Goal: Task Accomplishment & Management: Complete application form

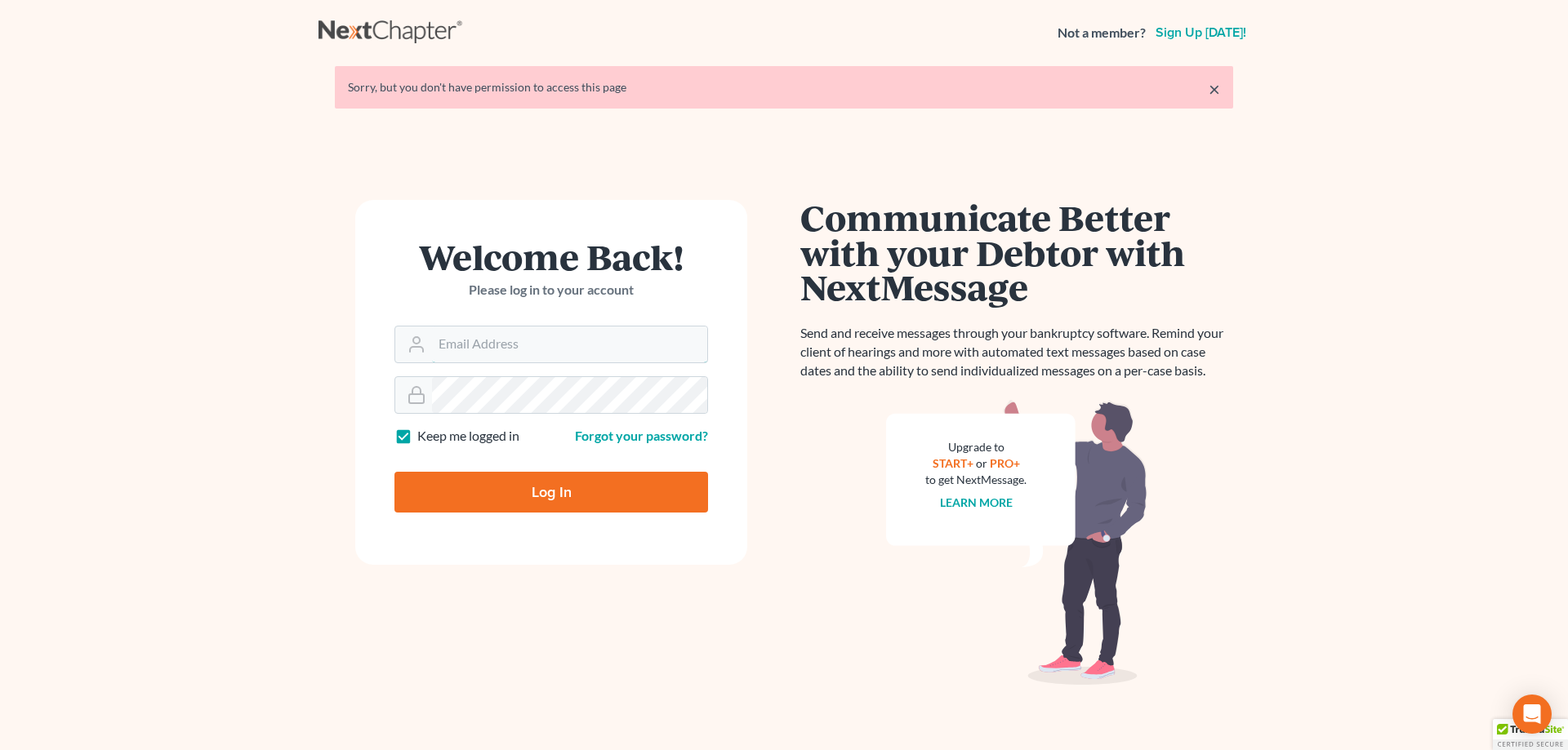
type input "[PERSON_NAME][EMAIL_ADDRESS][DOMAIN_NAME]"
click at [537, 494] on input "Log In" at bounding box center [551, 492] width 313 height 41
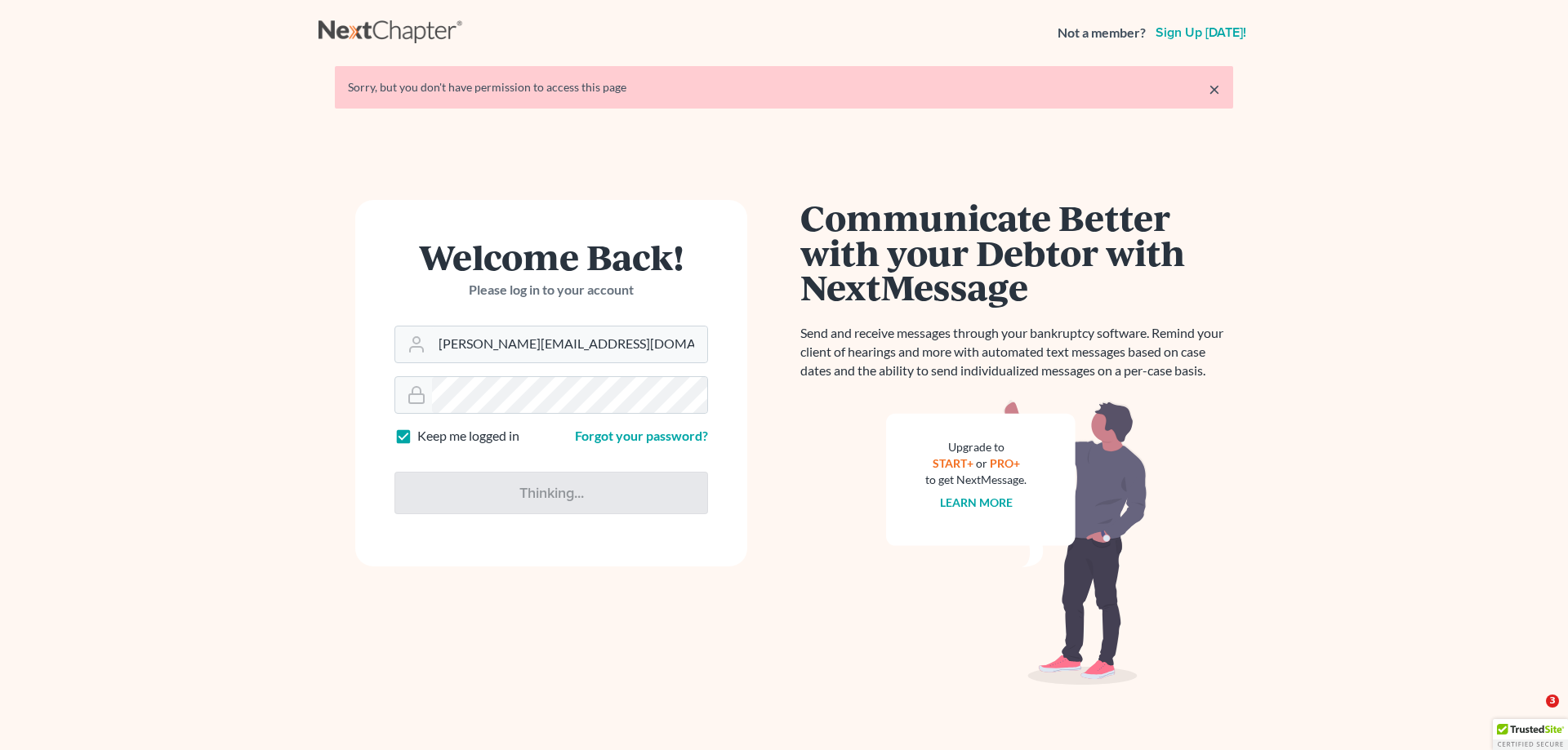
type input "Thinking..."
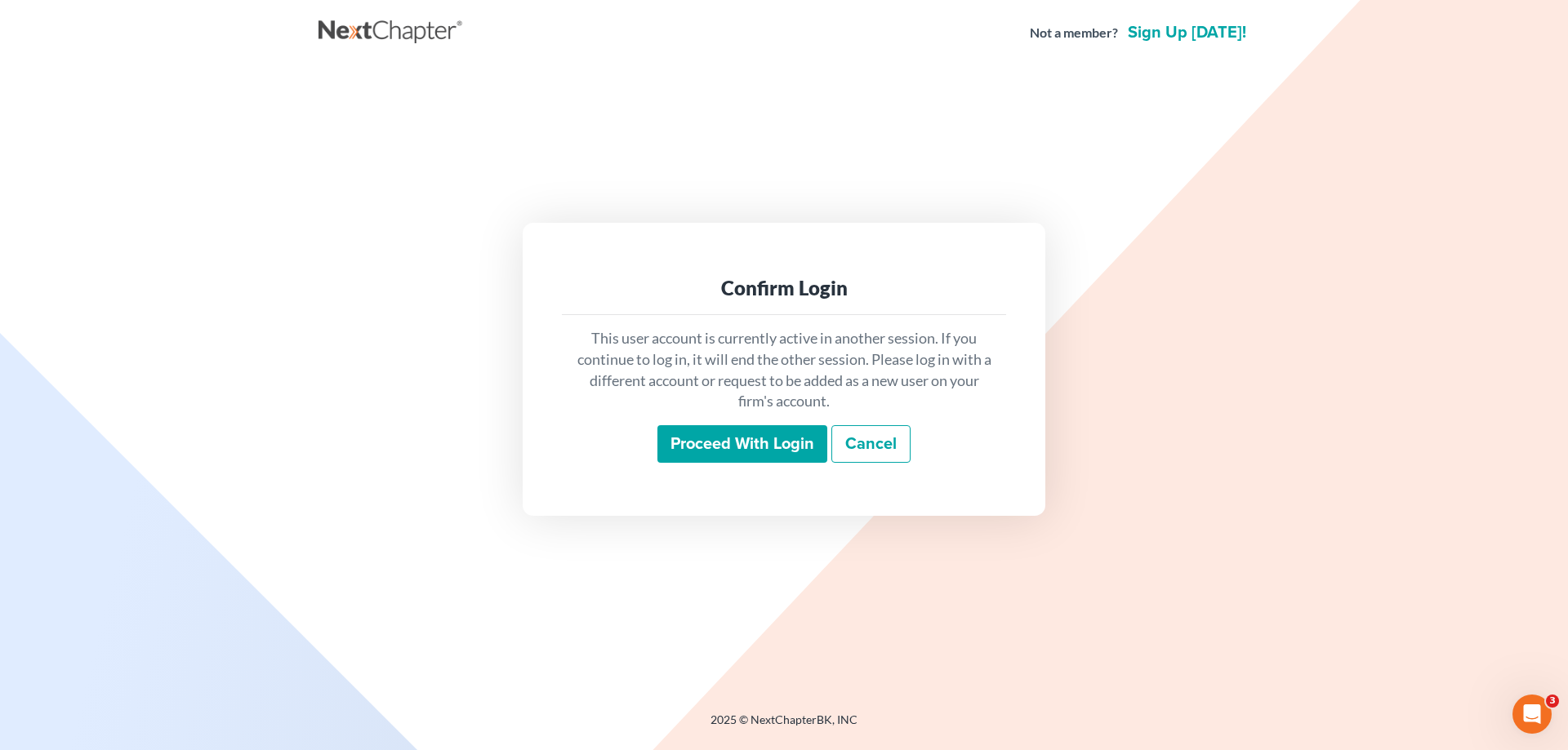
click at [720, 446] on input "Proceed with login" at bounding box center [742, 444] width 170 height 37
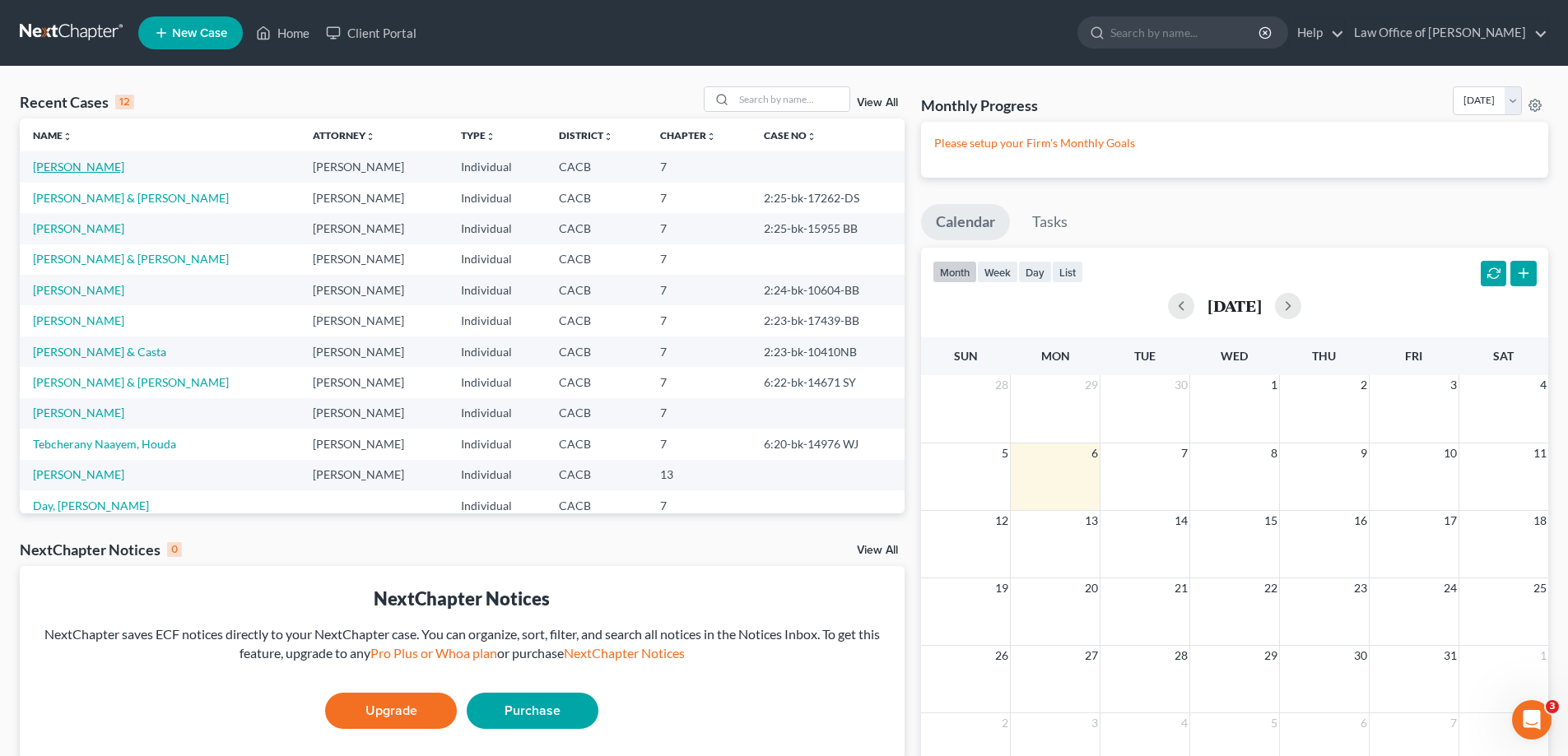
click at [44, 166] on link "Heredia, Ileana" at bounding box center [79, 167] width 91 height 14
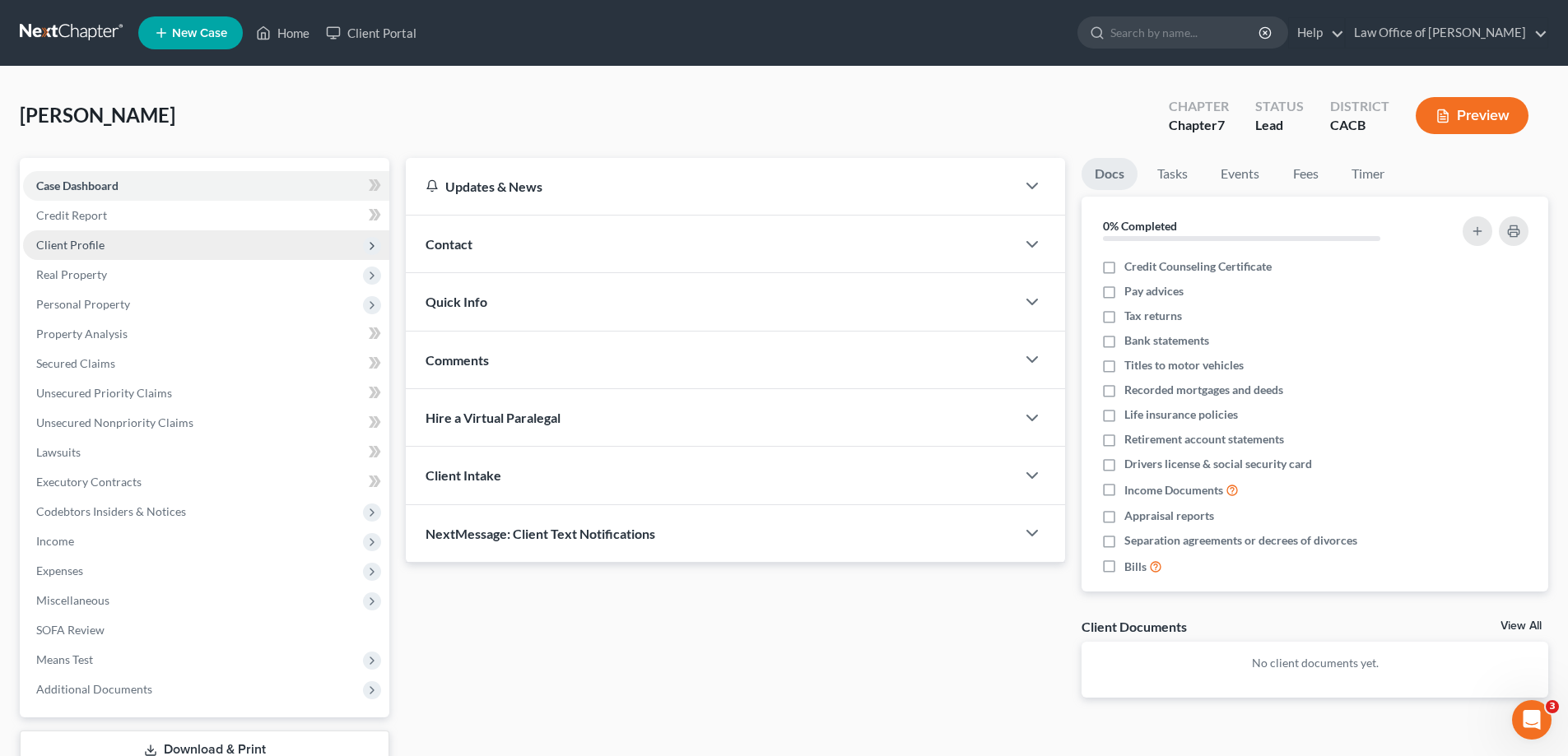
click at [86, 247] on span "Client Profile" at bounding box center [70, 245] width 68 height 14
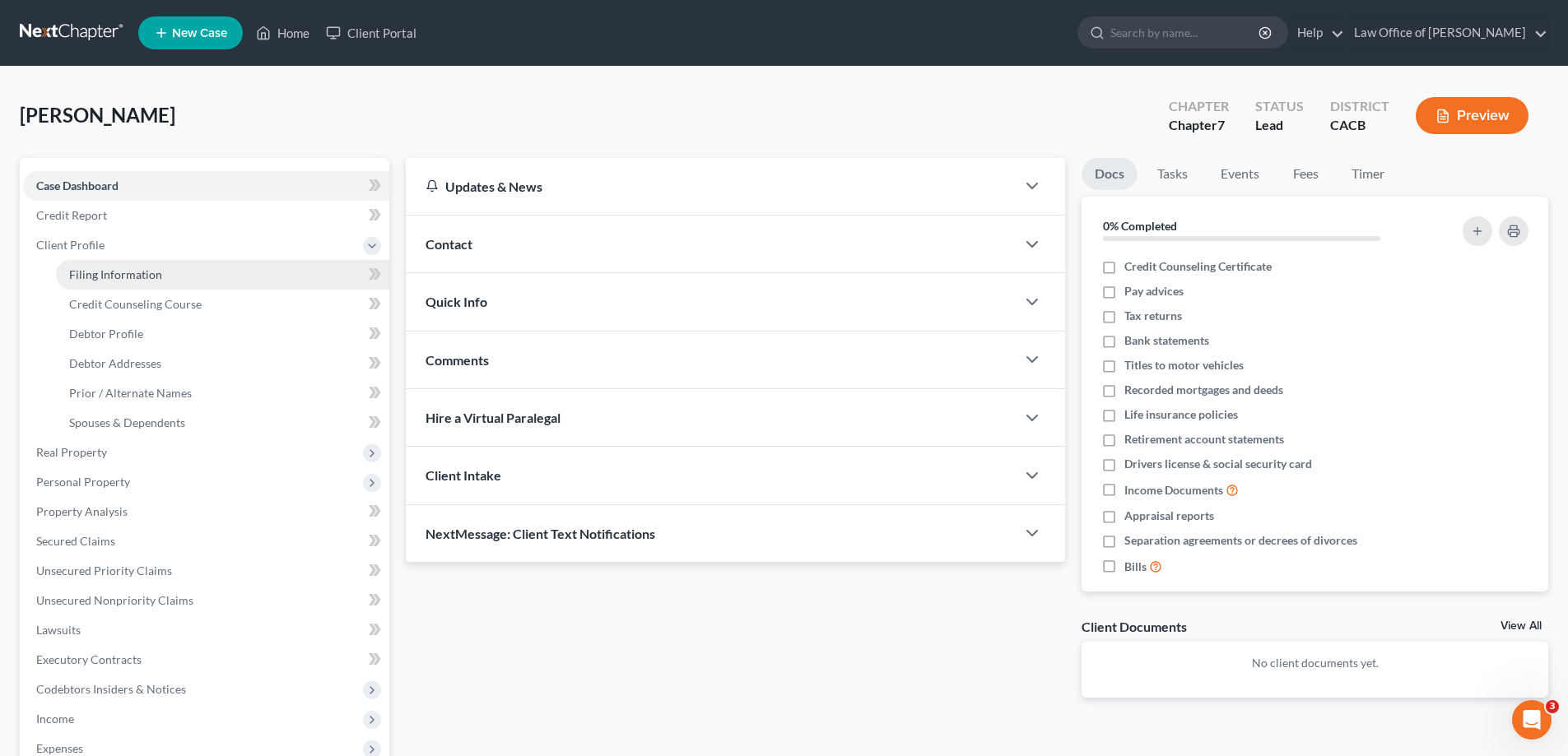
click at [111, 275] on span "Filing Information" at bounding box center [116, 275] width 93 height 14
select select "1"
select select "0"
select select "4"
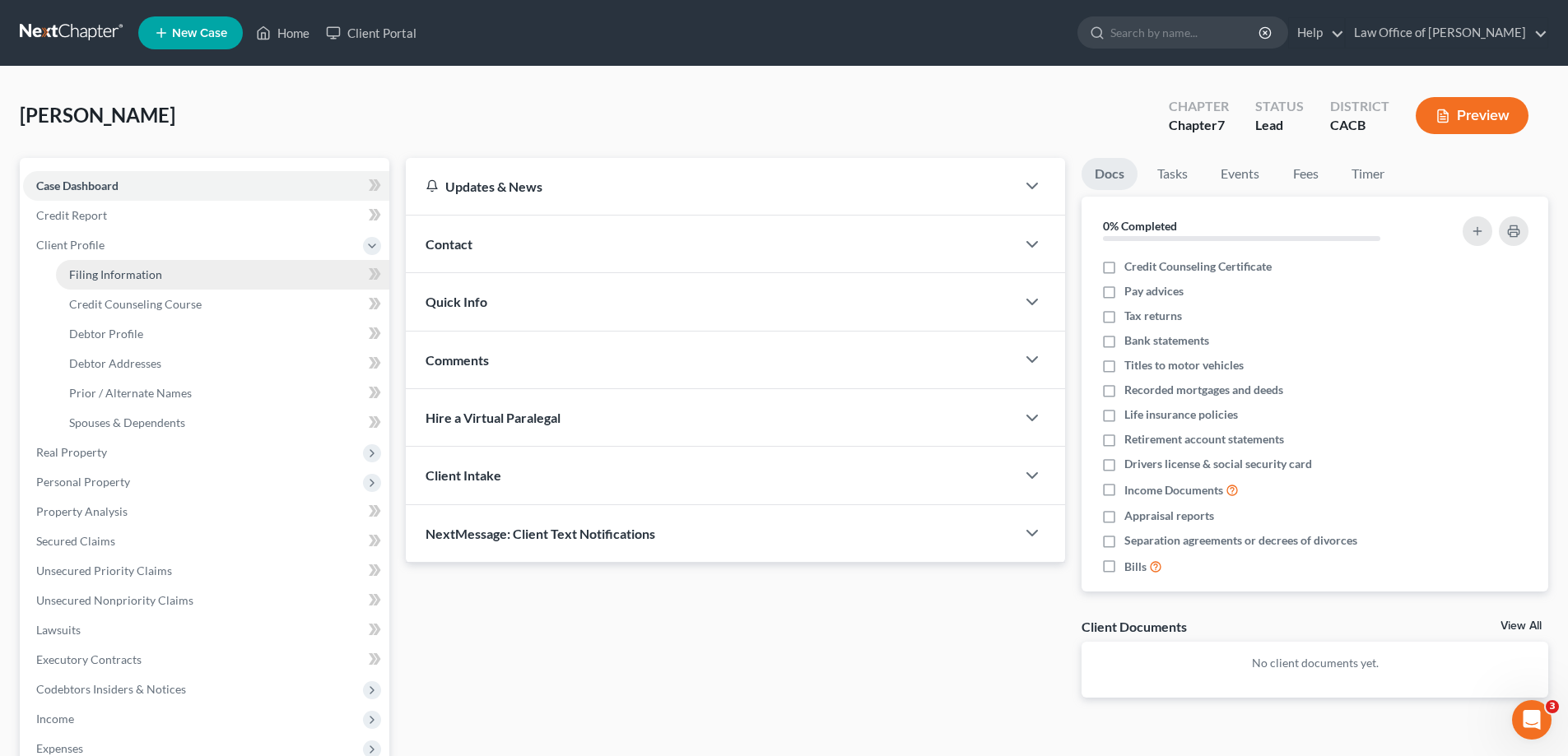
select select "0"
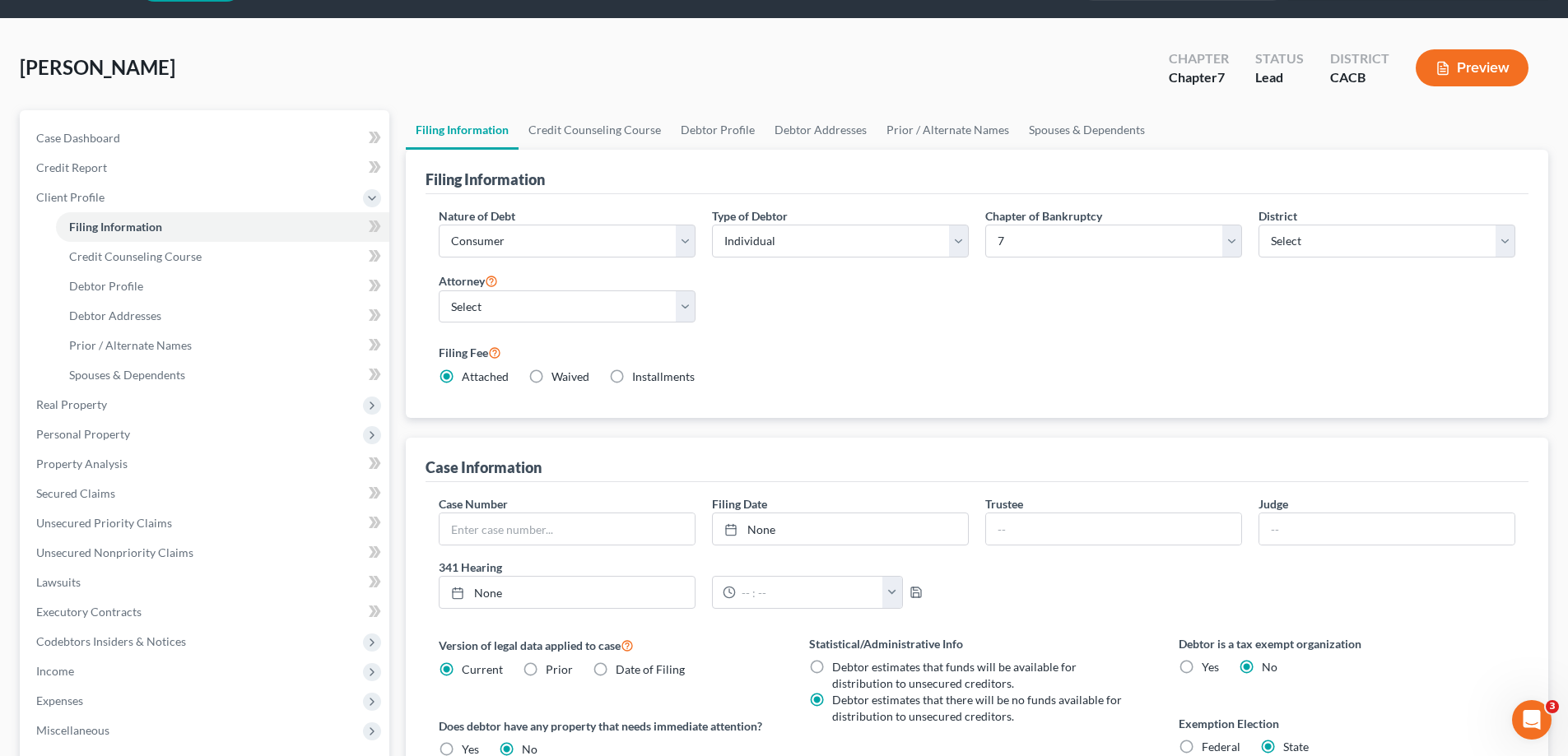
scroll to position [2, 0]
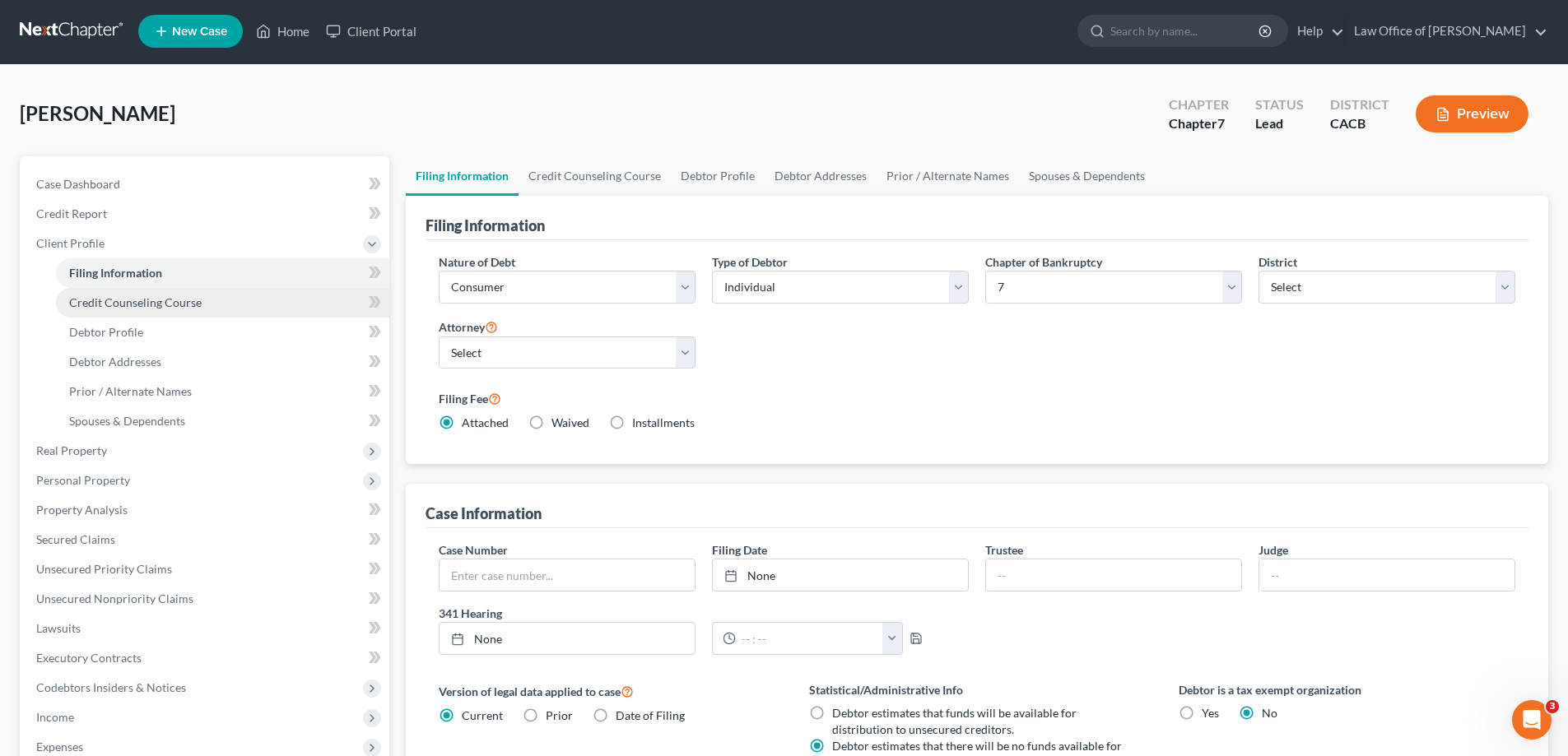
click at [121, 302] on span "Credit Counseling Course" at bounding box center [135, 303] width 132 height 14
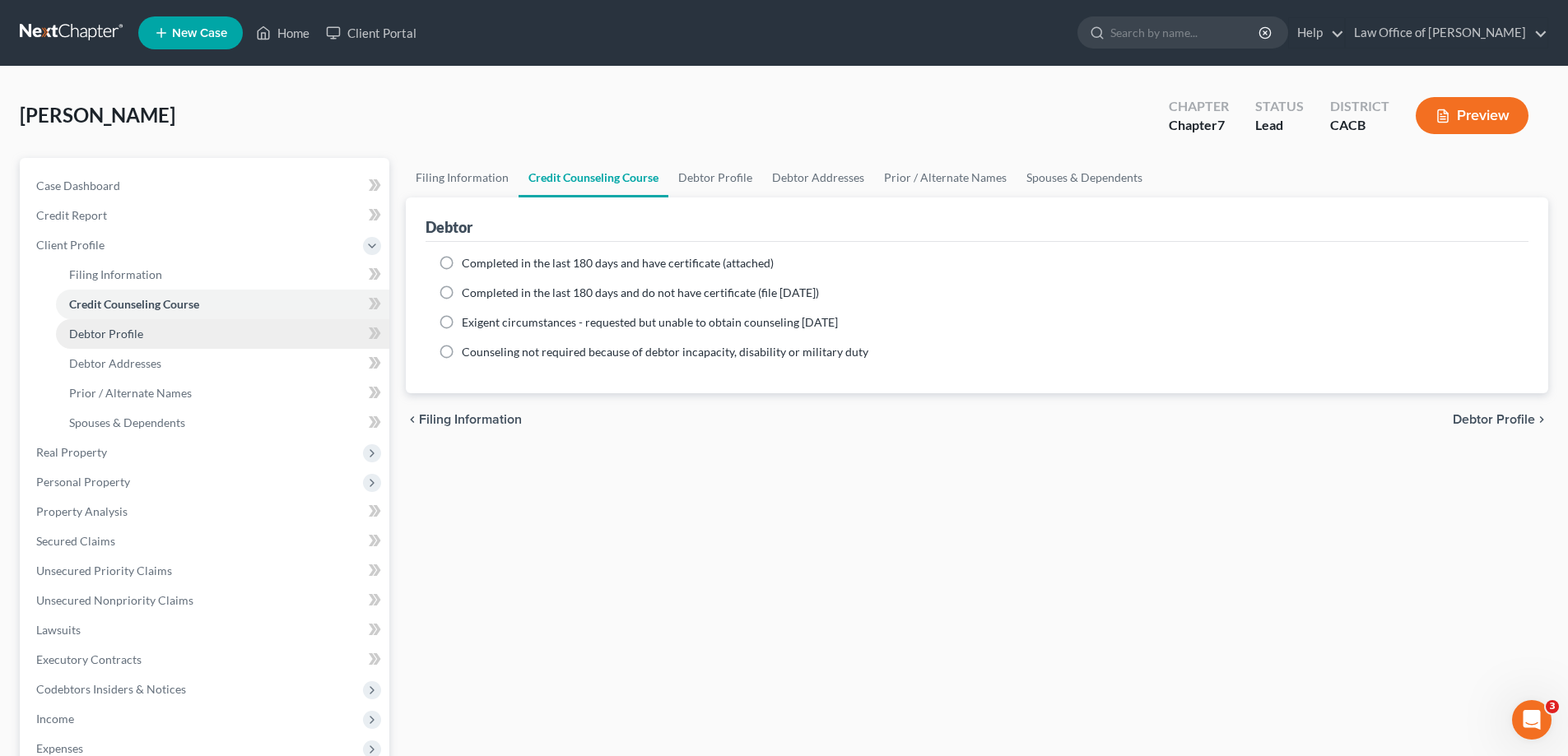
click at [84, 331] on span "Debtor Profile" at bounding box center [106, 333] width 74 height 14
select select "0"
select select "3"
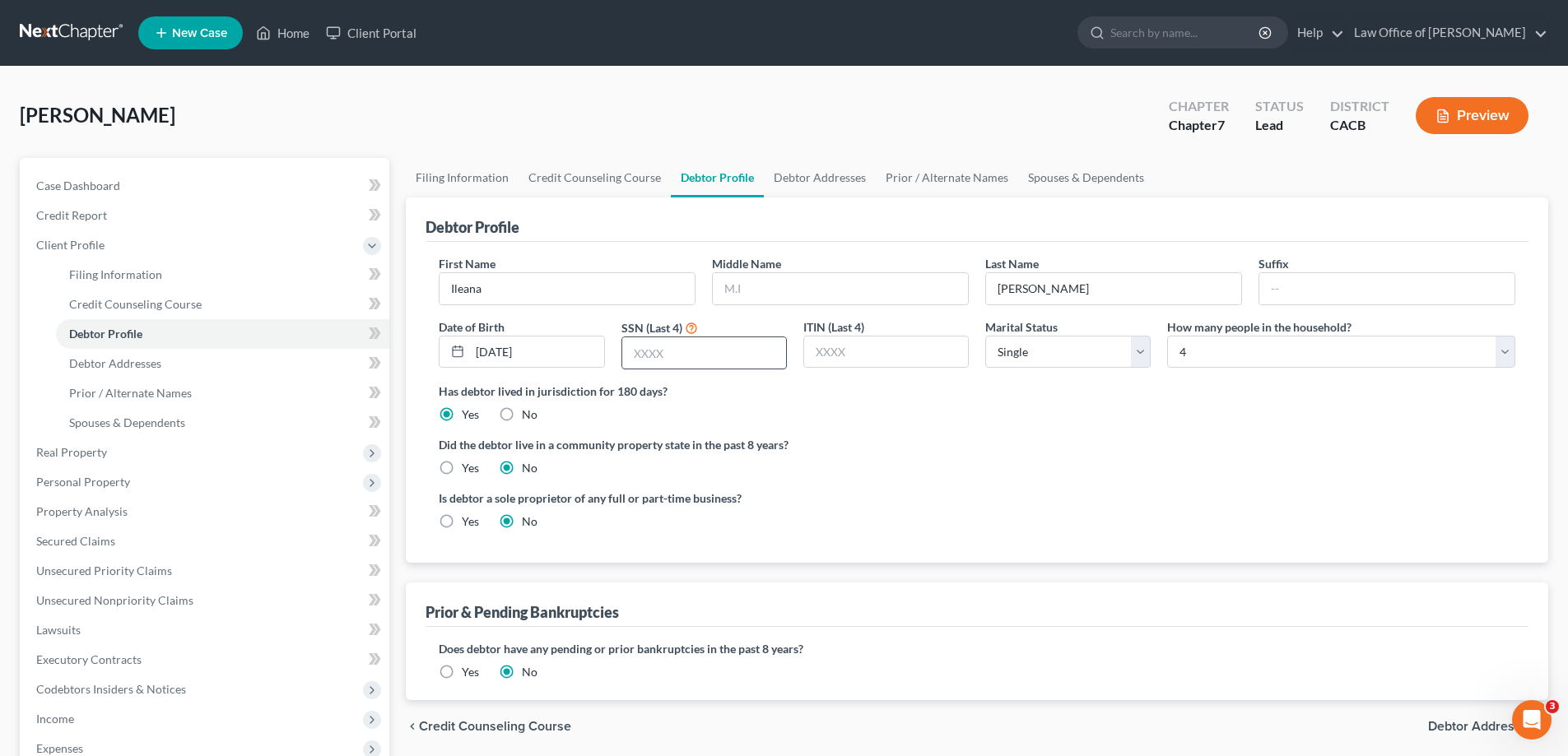
click at [722, 353] on input "text" at bounding box center [704, 353] width 164 height 32
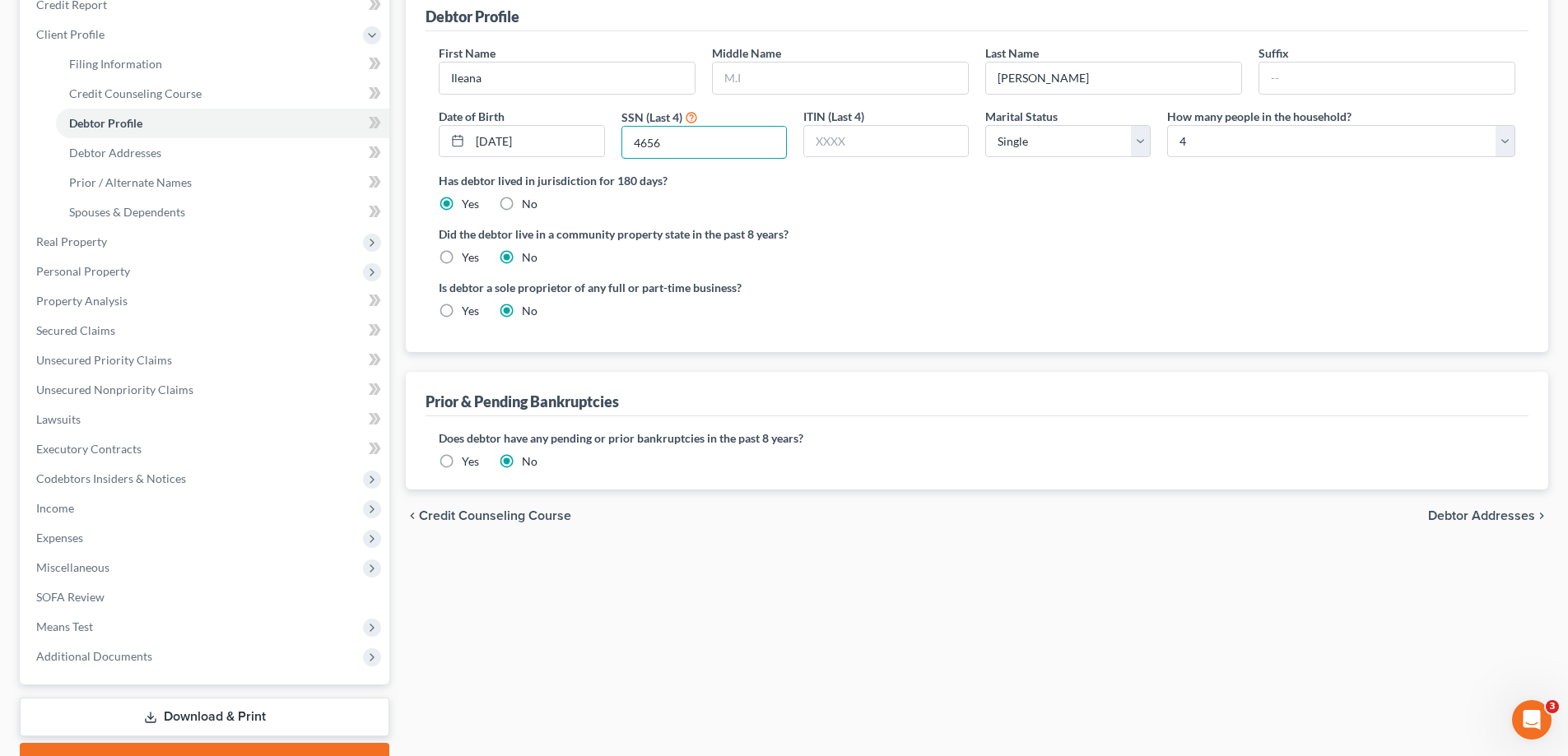
scroll to position [246, 0]
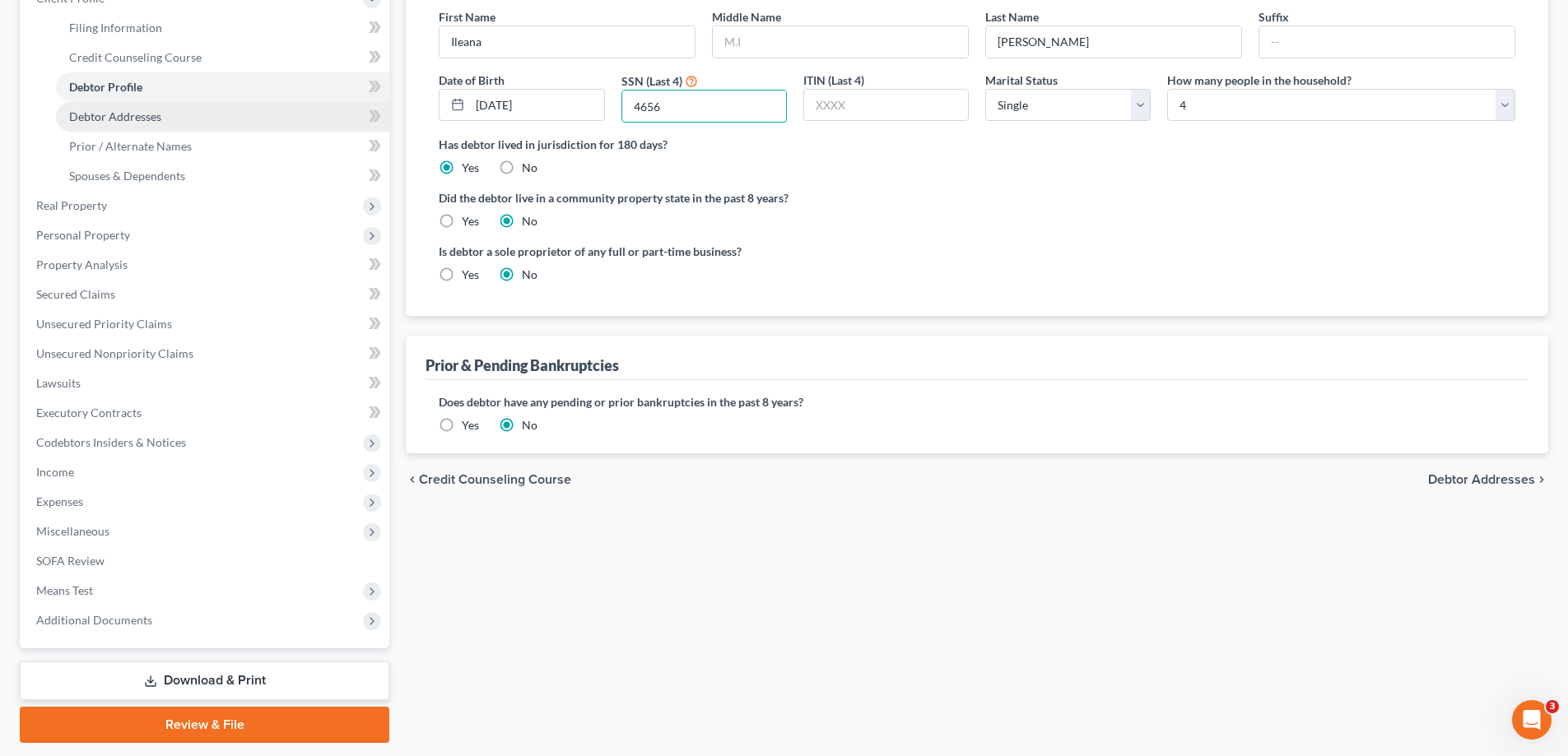
type input "4656"
click at [130, 115] on span "Debtor Addresses" at bounding box center [115, 117] width 92 height 14
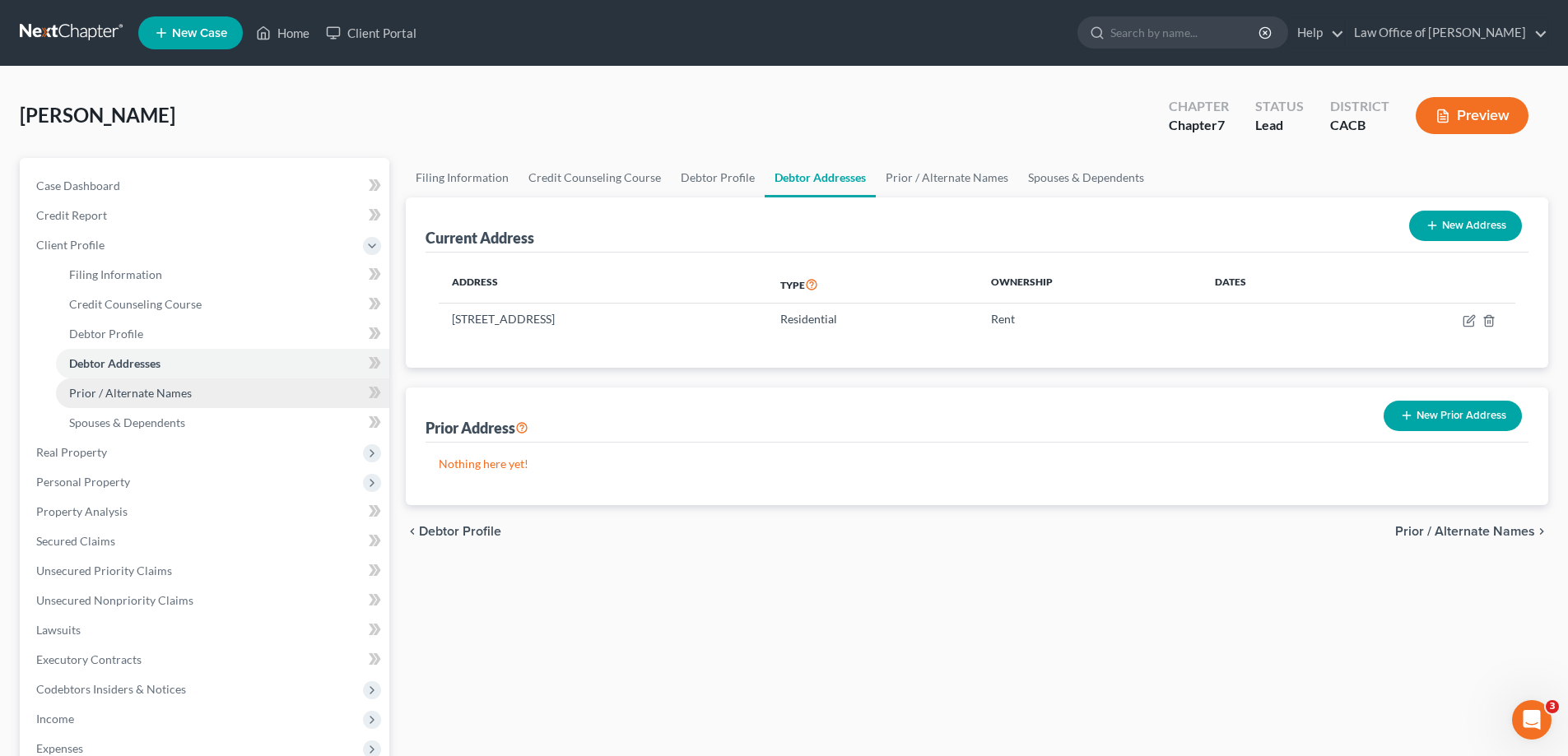
click at [140, 393] on span "Prior / Alternate Names" at bounding box center [131, 393] width 123 height 14
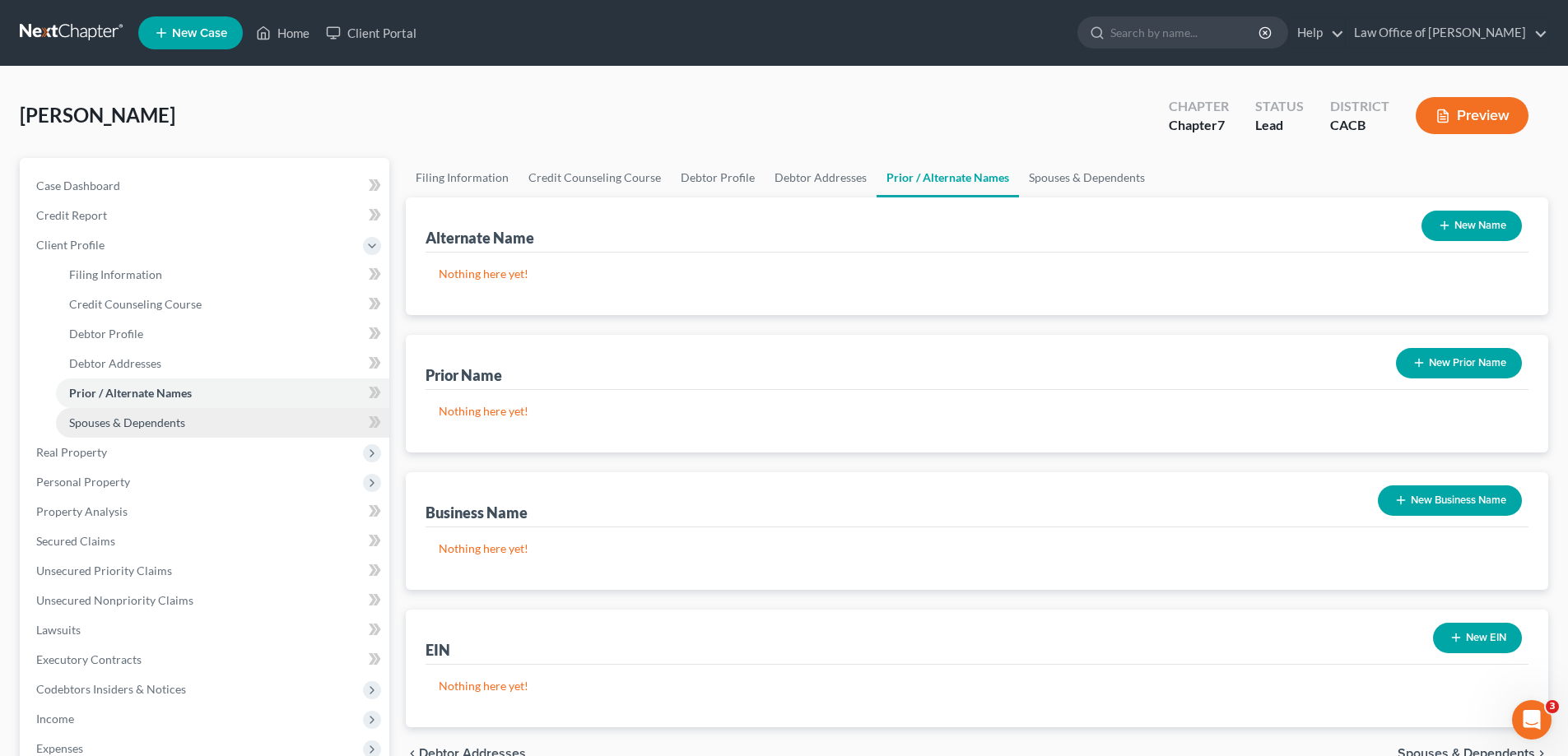
click at [140, 426] on span "Spouses & Dependents" at bounding box center [127, 423] width 116 height 14
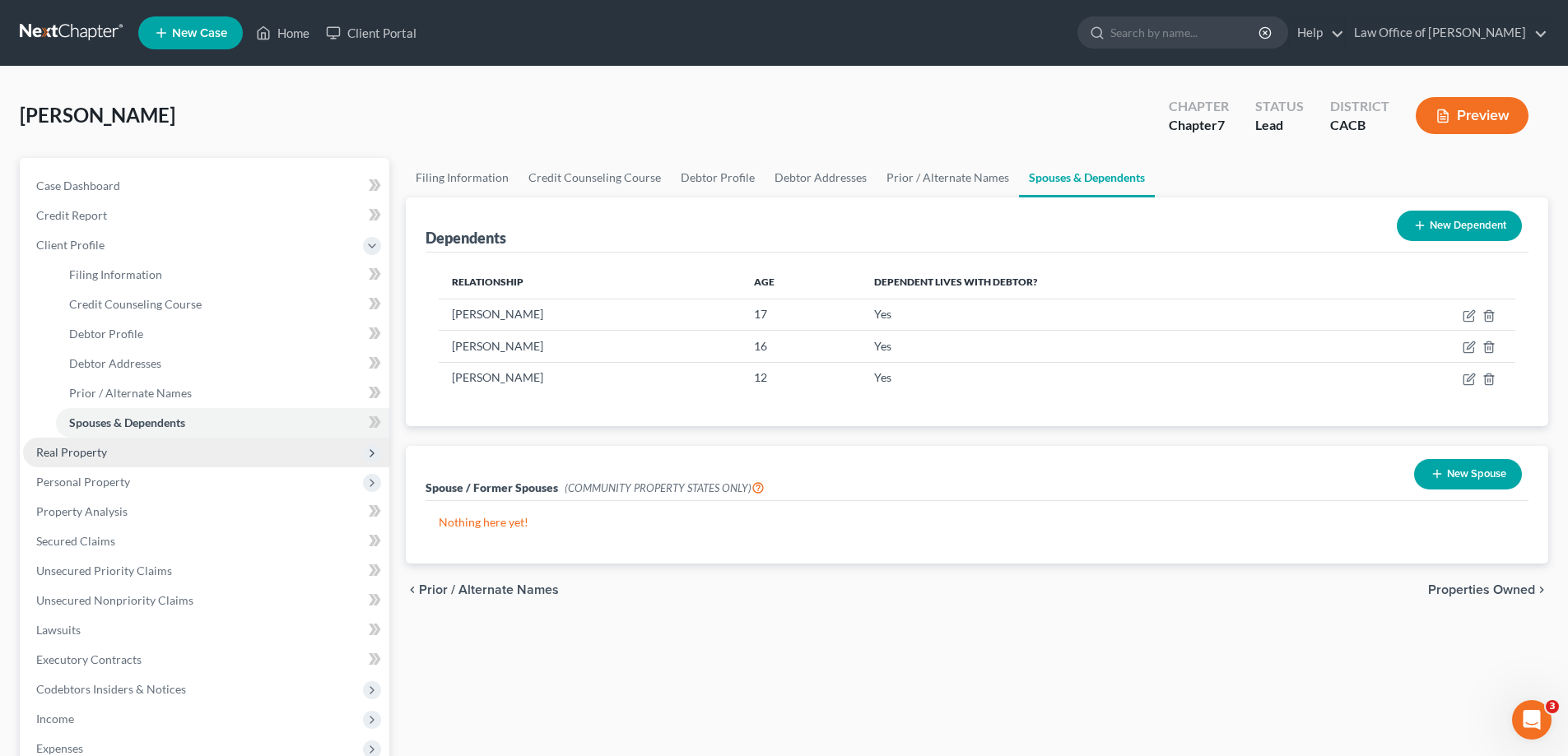
click at [35, 450] on span "Real Property" at bounding box center [205, 453] width 366 height 30
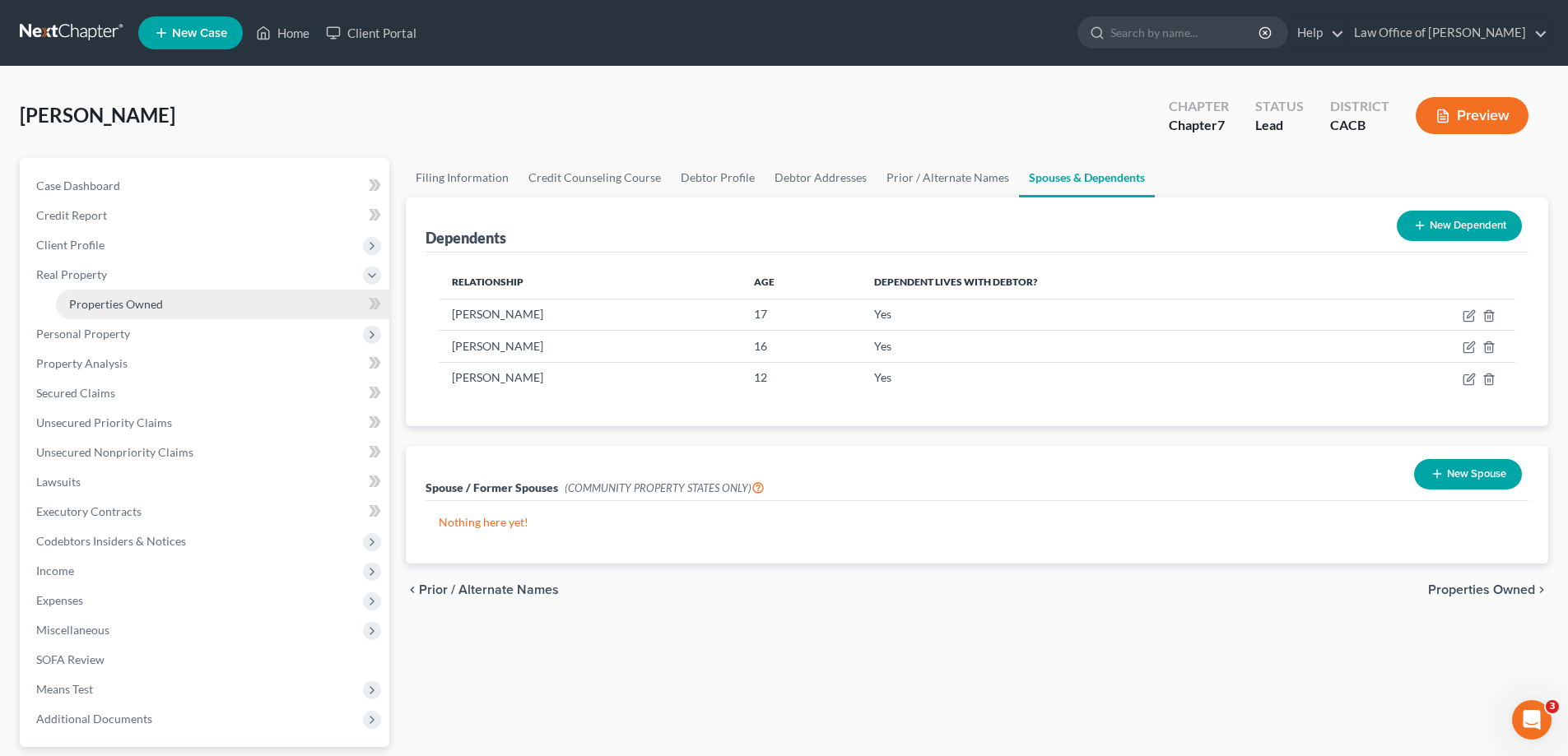
click at [120, 306] on span "Properties Owned" at bounding box center [116, 304] width 94 height 14
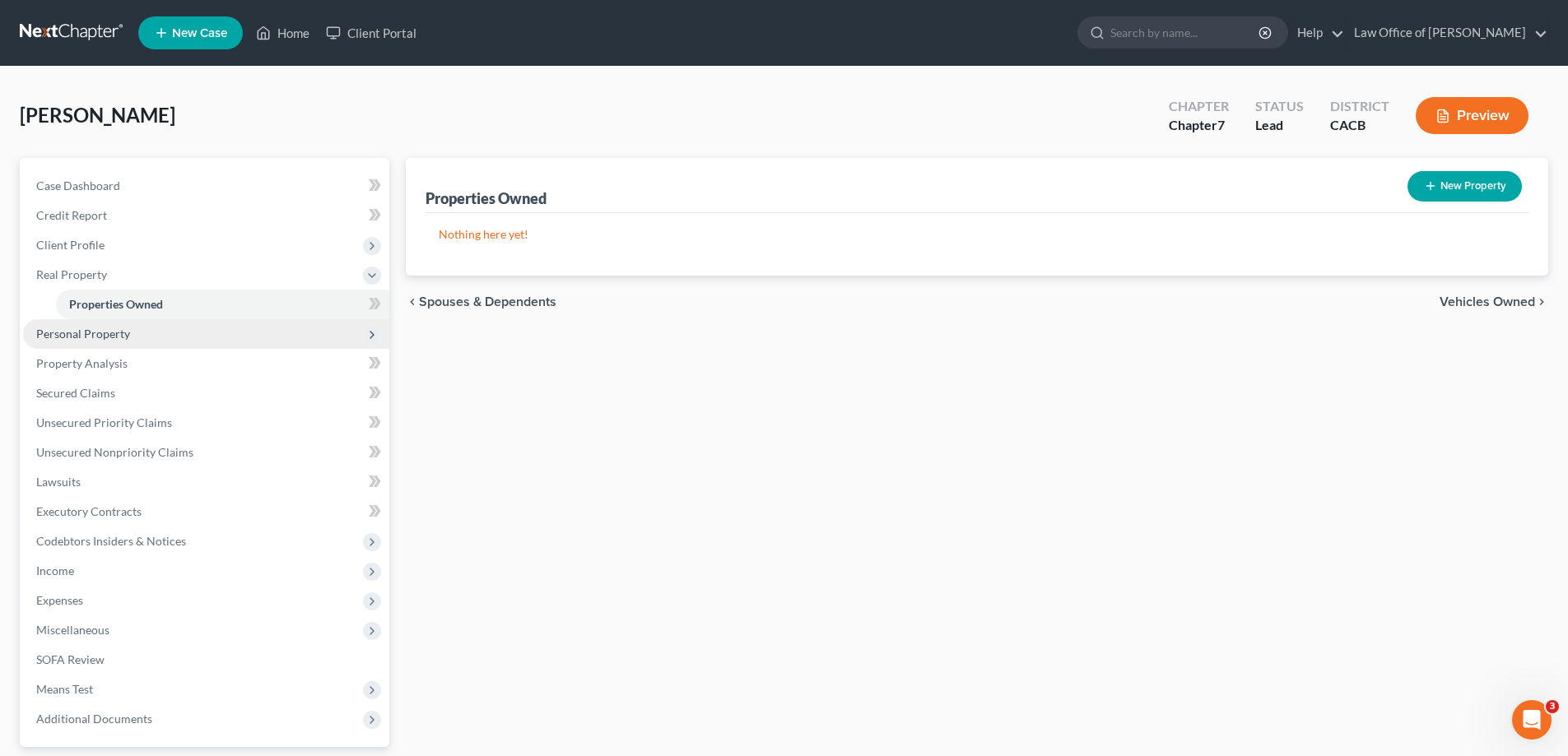
click at [82, 337] on span "Personal Property" at bounding box center [82, 333] width 94 height 14
